Goal: Task Accomplishment & Management: Manage account settings

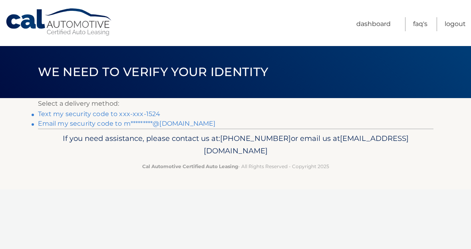
click at [93, 114] on link "Text my security code to xxx-xxx-1524" at bounding box center [99, 114] width 123 height 8
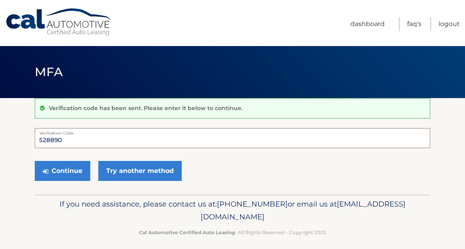
type input "528890"
click at [62, 170] on button "Continue" at bounding box center [63, 171] width 56 height 20
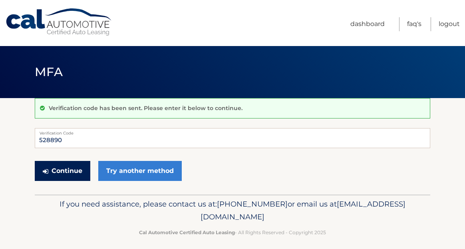
click at [68, 172] on button "Continue" at bounding box center [63, 171] width 56 height 20
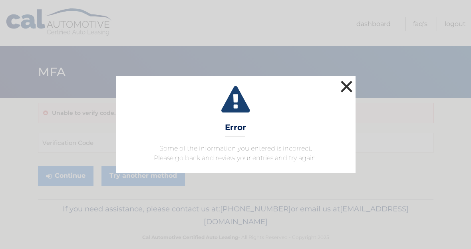
click at [351, 88] on button "×" at bounding box center [347, 86] width 16 height 16
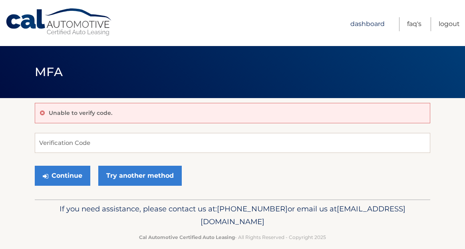
click at [371, 24] on link "Dashboard" at bounding box center [368, 24] width 34 height 14
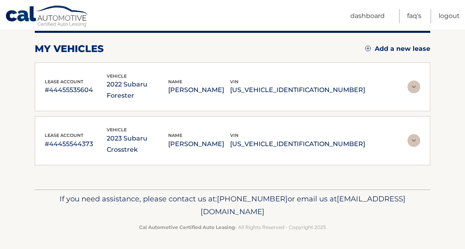
scroll to position [103, 0]
click at [416, 88] on img at bounding box center [414, 87] width 13 height 13
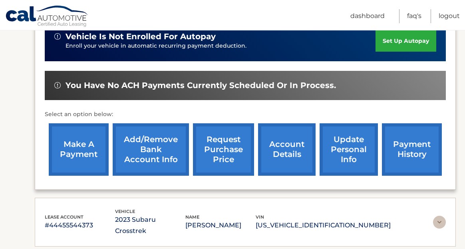
scroll to position [276, 0]
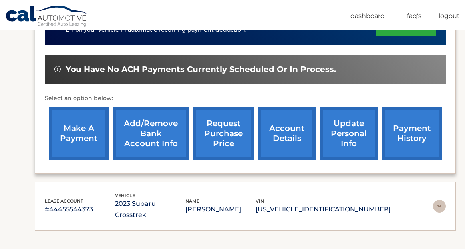
click at [283, 133] on link "account details" at bounding box center [287, 133] width 58 height 52
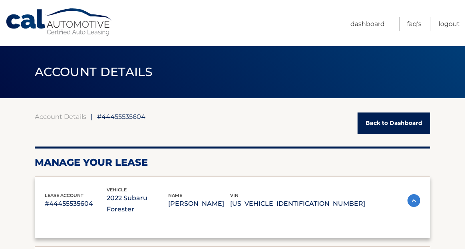
click at [287, 75] on header "ACCOUNT DETAILS ←" at bounding box center [233, 72] width 396 height 52
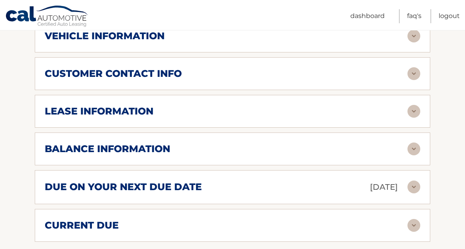
scroll to position [425, 0]
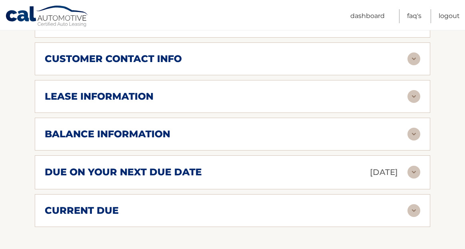
click at [414, 171] on img at bounding box center [414, 171] width 13 height 13
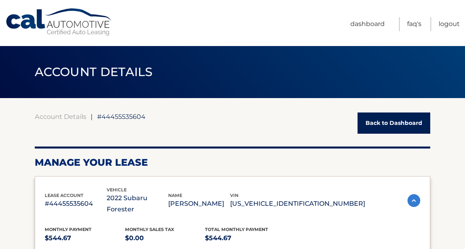
scroll to position [0, 0]
